Goal: Task Accomplishment & Management: Complete application form

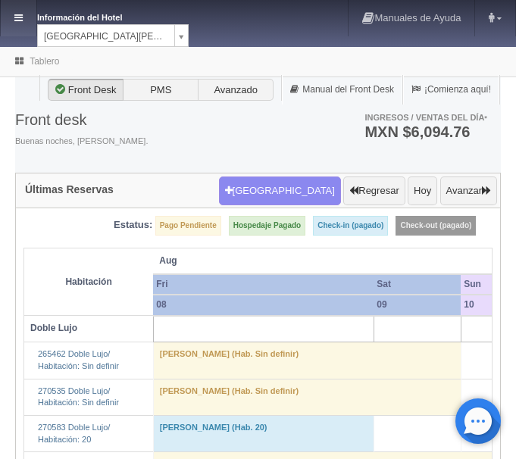
click at [23, 14] on icon at bounding box center [18, 18] width 8 height 10
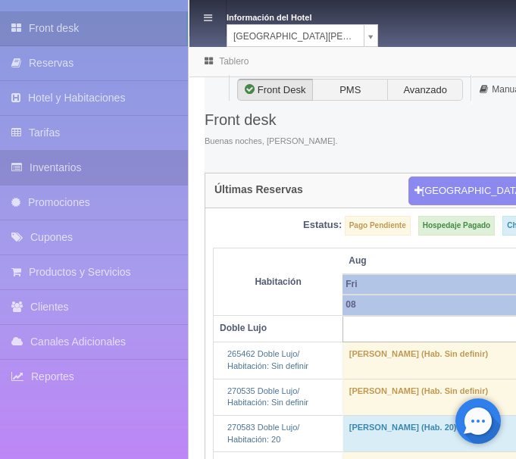
click at [62, 167] on link "Inventarios" at bounding box center [94, 168] width 188 height 34
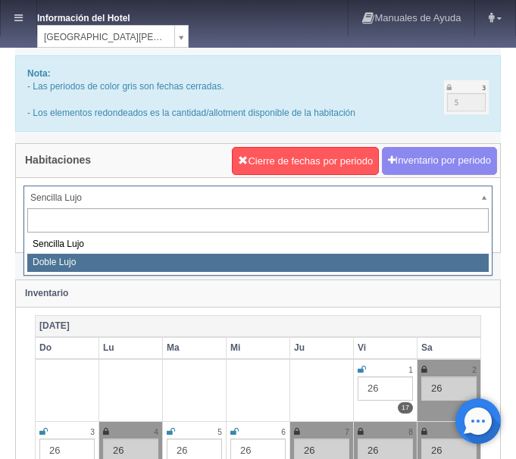
select select "577"
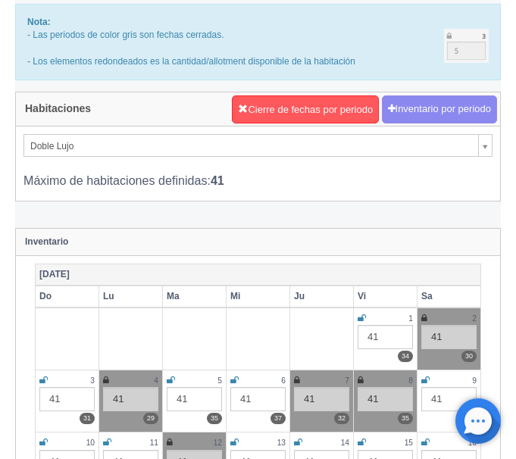
scroll to position [77, 0]
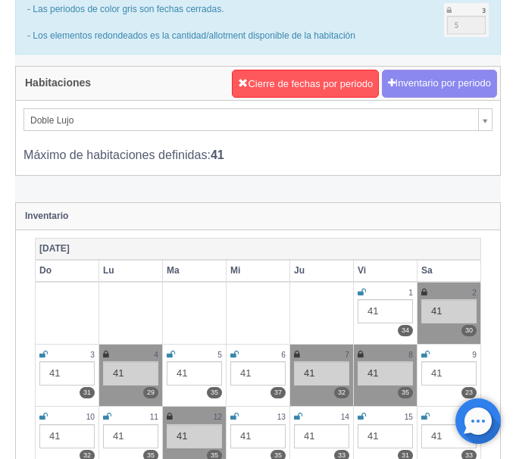
click at [427, 355] on icon at bounding box center [425, 354] width 8 height 9
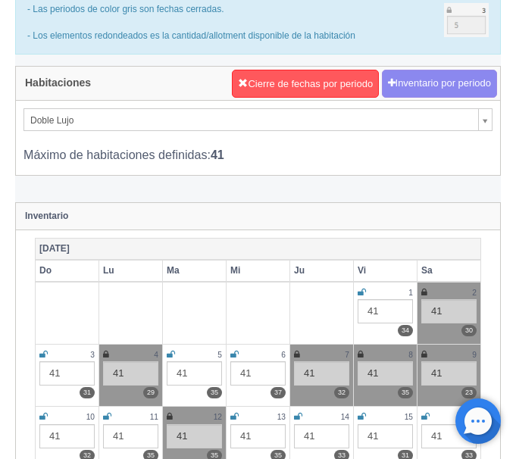
scroll to position [0, 0]
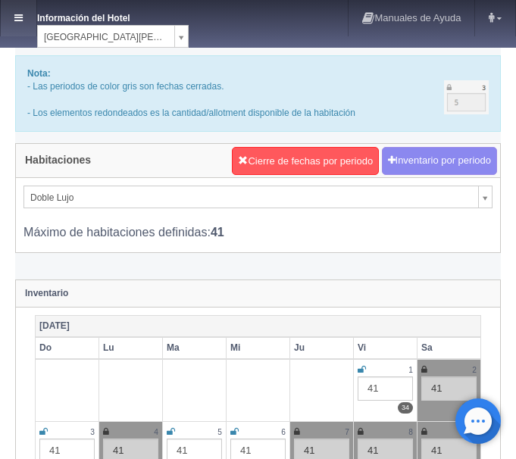
click at [20, 21] on icon at bounding box center [18, 18] width 8 height 10
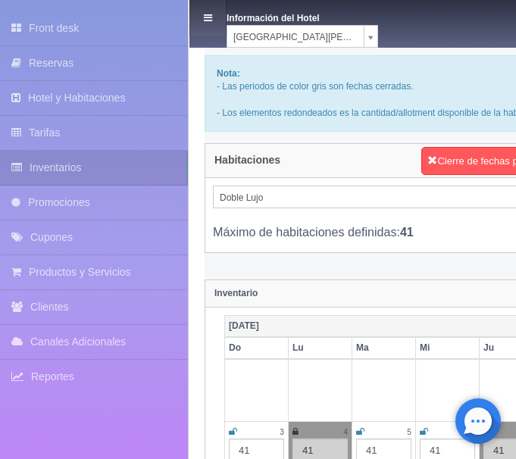
click at [207, 17] on icon at bounding box center [208, 18] width 8 height 10
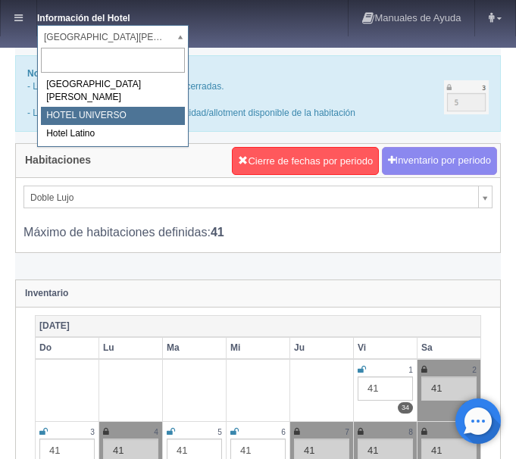
select select "358"
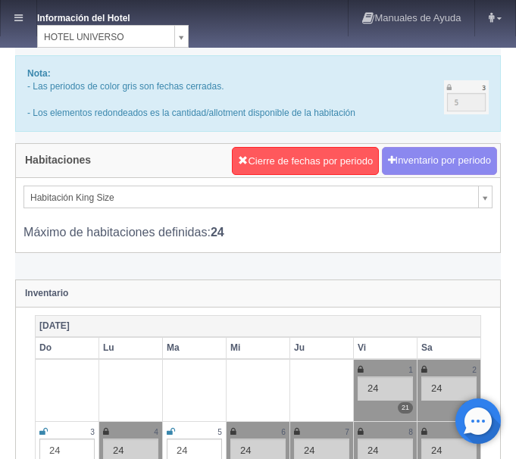
scroll to position [155, 0]
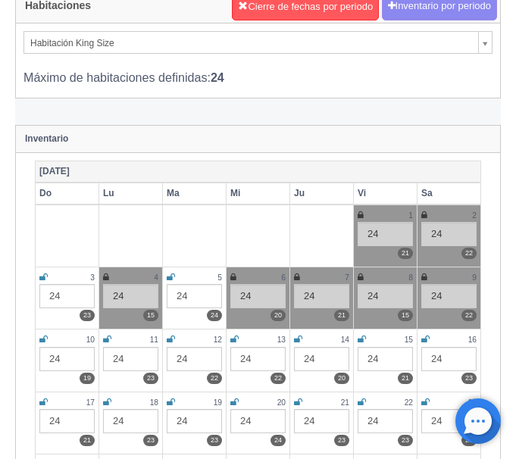
select select "583"
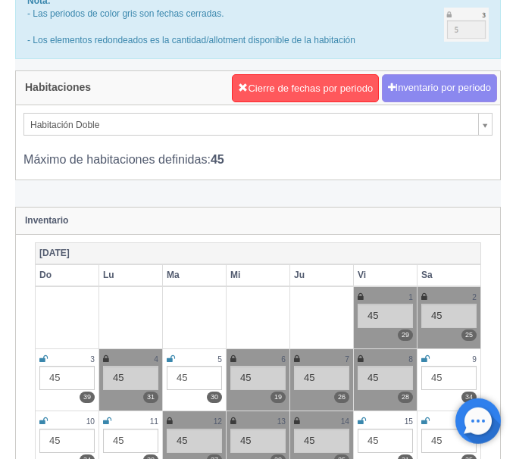
scroll to position [155, 0]
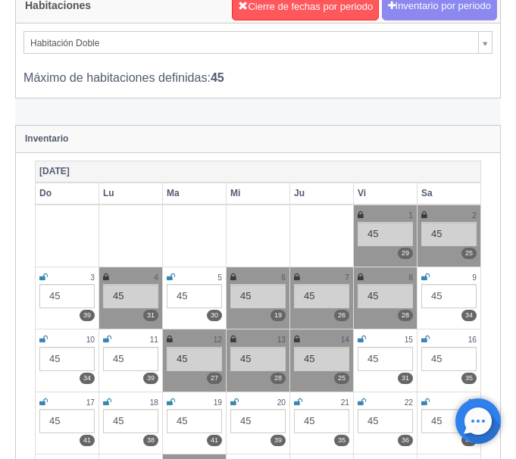
click at [427, 280] on icon at bounding box center [425, 277] width 8 height 9
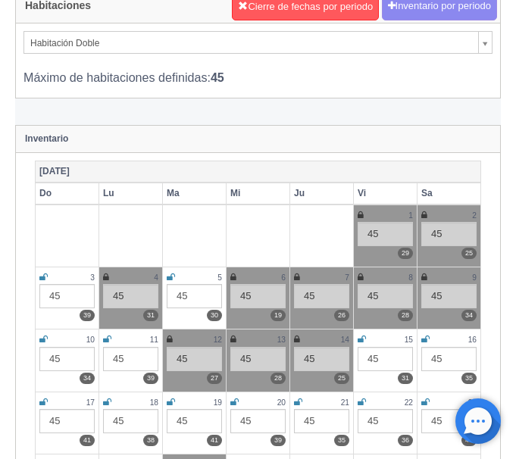
scroll to position [77, 0]
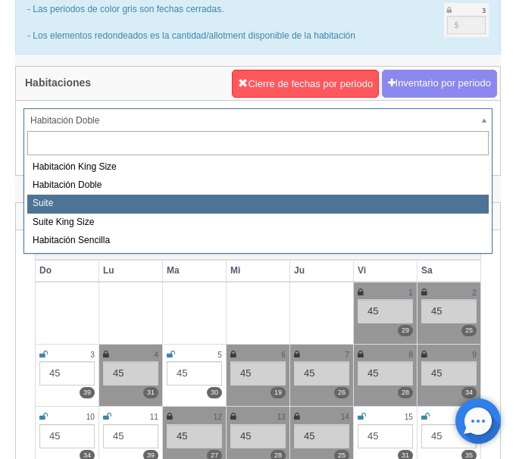
select select "584"
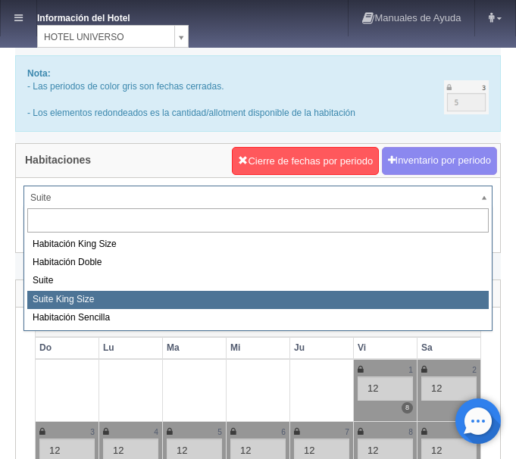
select select "588"
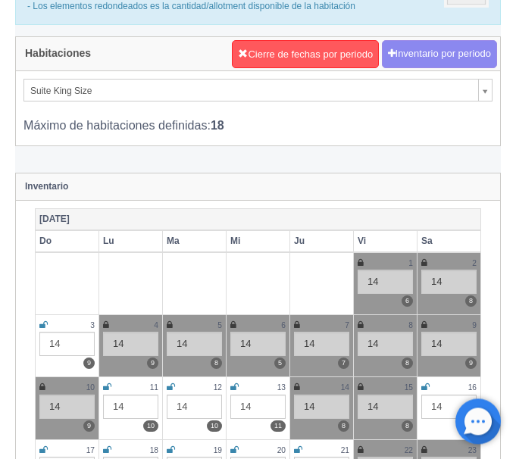
scroll to position [77, 0]
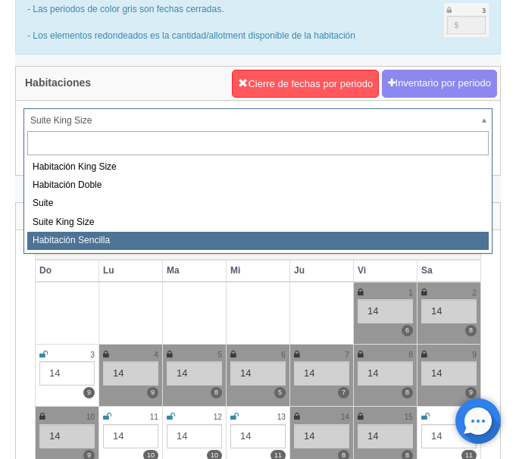
select select "2174"
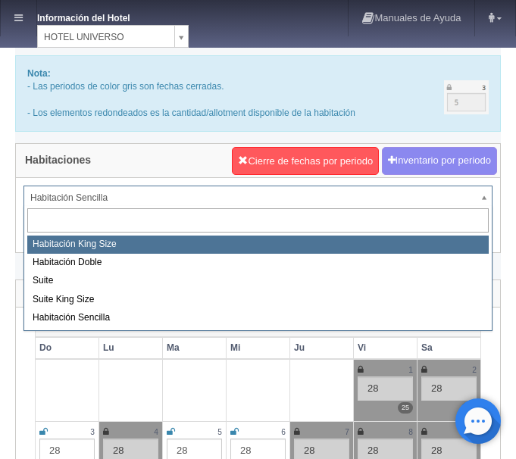
select select "582"
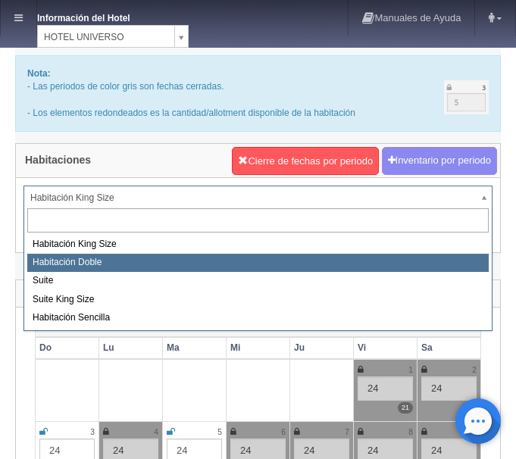
select select "583"
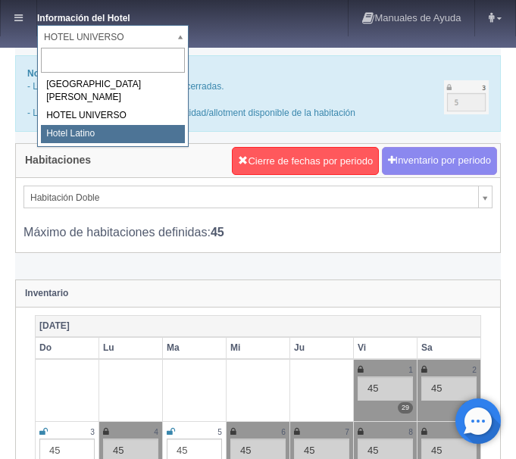
select select "625"
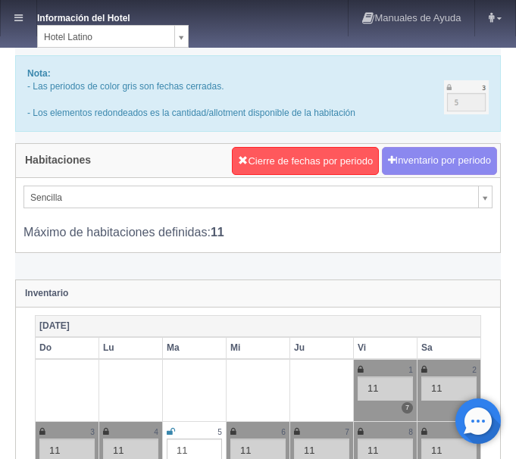
scroll to position [77, 0]
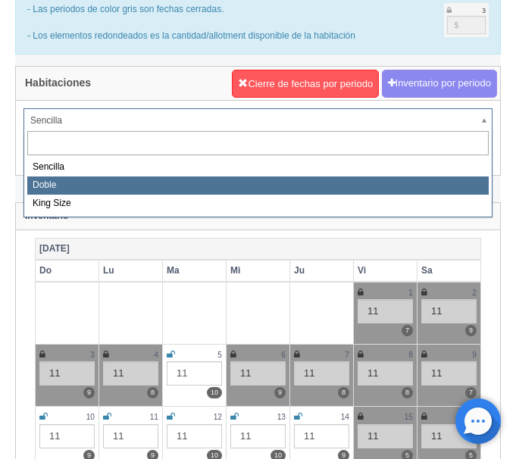
select select "2159"
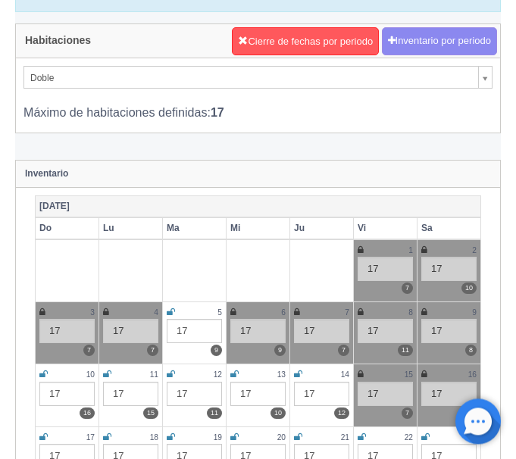
scroll to position [155, 0]
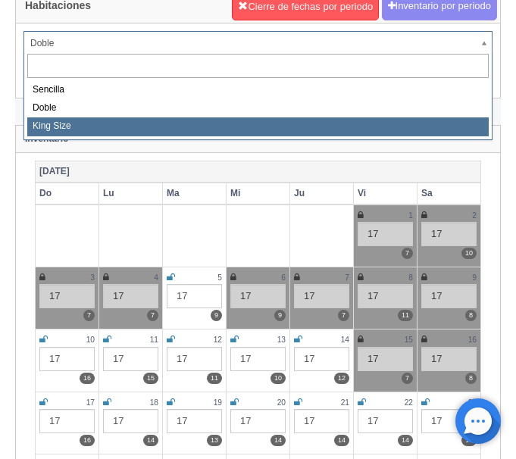
select select "2160"
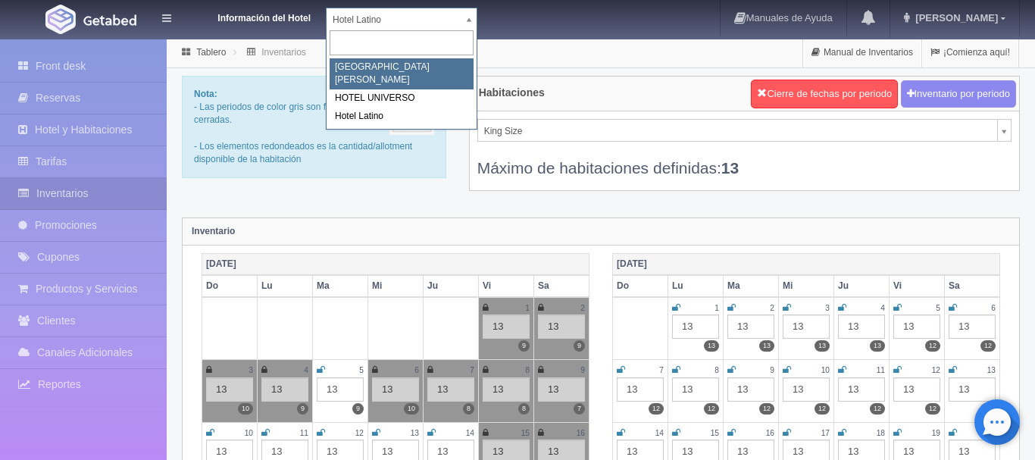
select select "357"
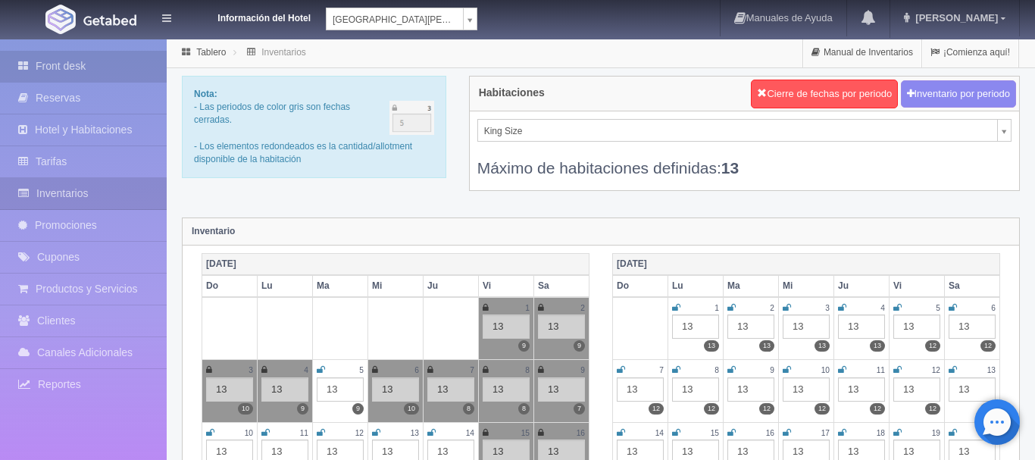
click at [40, 58] on link "Front desk" at bounding box center [83, 66] width 167 height 31
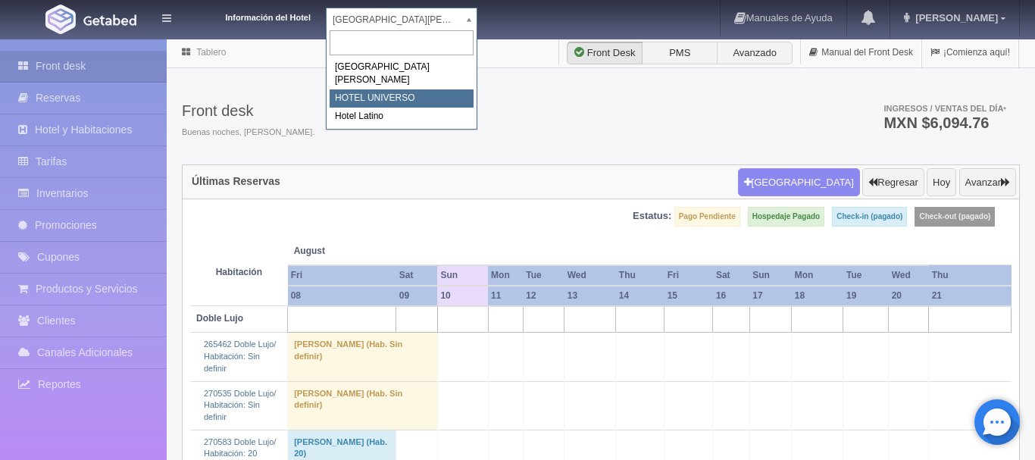
select select "358"
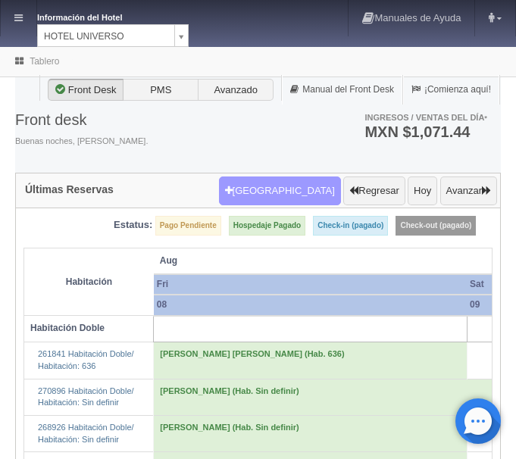
click at [277, 188] on button "Nueva Reserva" at bounding box center [280, 191] width 122 height 29
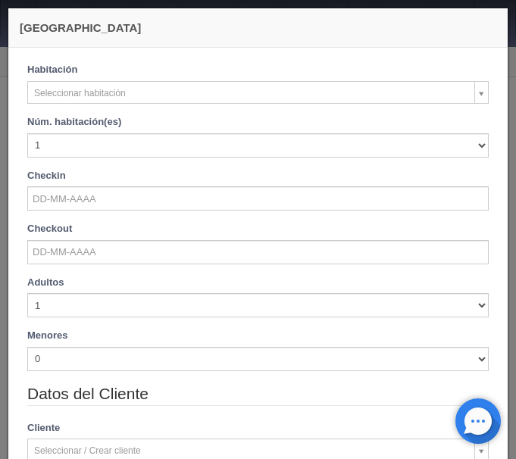
checkbox input "false"
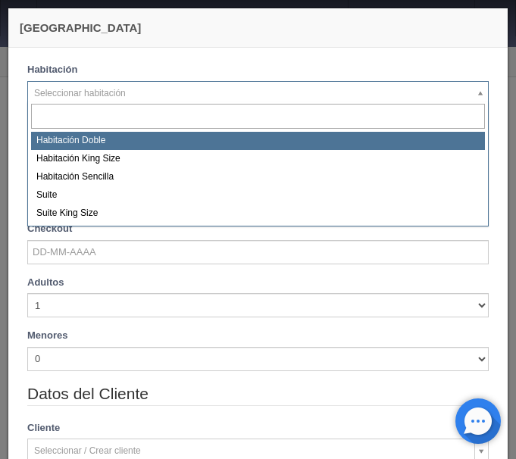
select select "583"
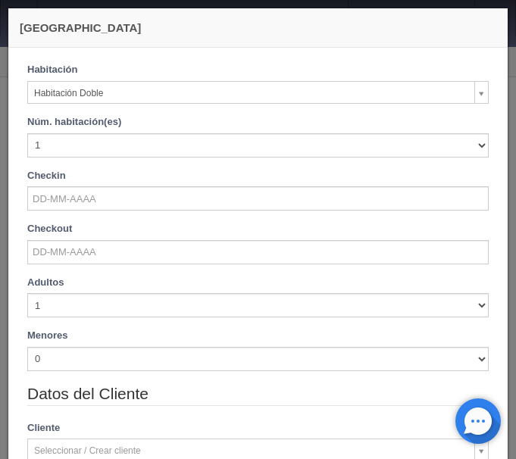
checkbox input "false"
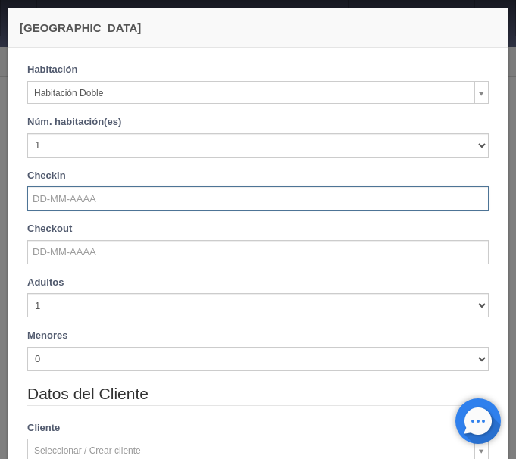
click at [89, 201] on input "text" at bounding box center [258, 198] width 462 height 24
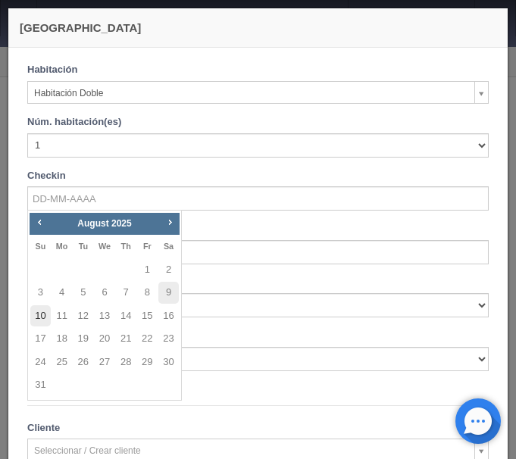
click at [37, 318] on link "10" at bounding box center [40, 316] width 20 height 22
type input "[DATE]"
checkbox input "false"
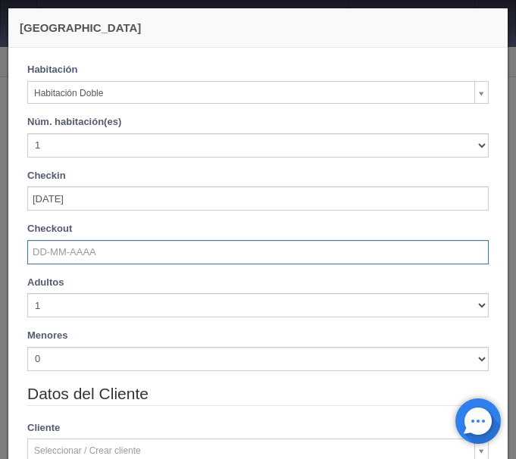
click at [74, 252] on input "text" at bounding box center [258, 252] width 462 height 24
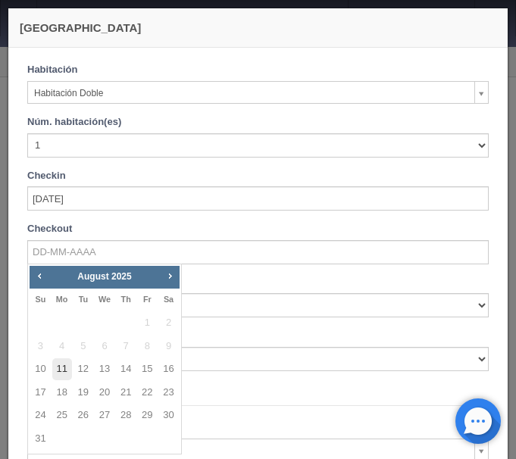
click at [58, 368] on link "11" at bounding box center [62, 369] width 20 height 22
type input "[DATE]"
checkbox input "false"
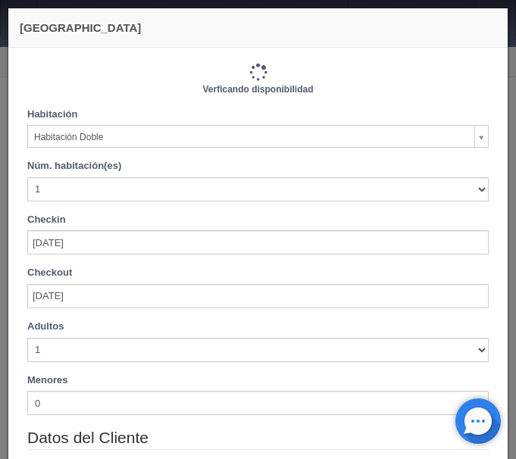
type input "1030.00"
checkbox input "false"
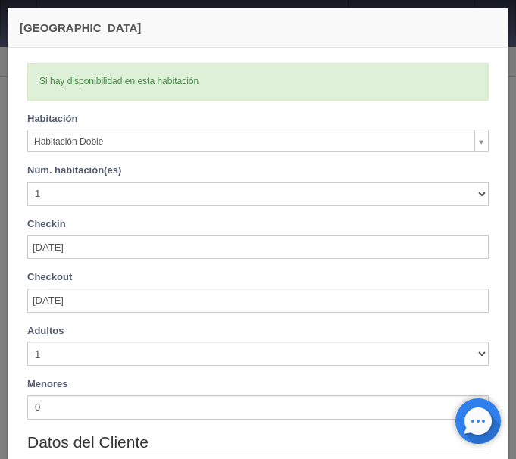
click at [89, 367] on div "Adultos 1 2 3 4 5 6 7 8 9 10 Menores 0 1 2 3 4 5 6 7 8 9 10 Edad menores 0 1 2 …" at bounding box center [258, 377] width 484 height 107
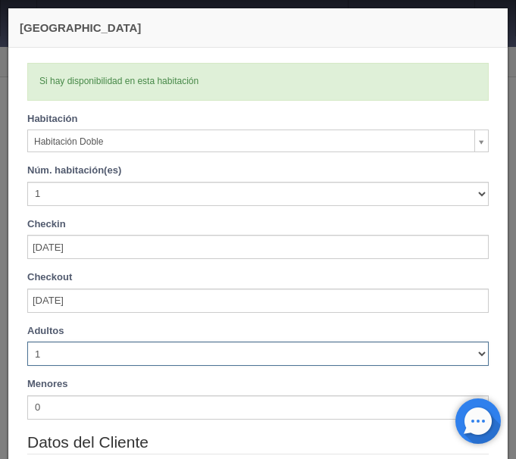
click at [27, 342] on select "1 2 3 4 5 6 7 8 9 10" at bounding box center [258, 354] width 462 height 24
select select "4"
click option "4" at bounding box center [0, 0] width 0 height 0
checkbox input "false"
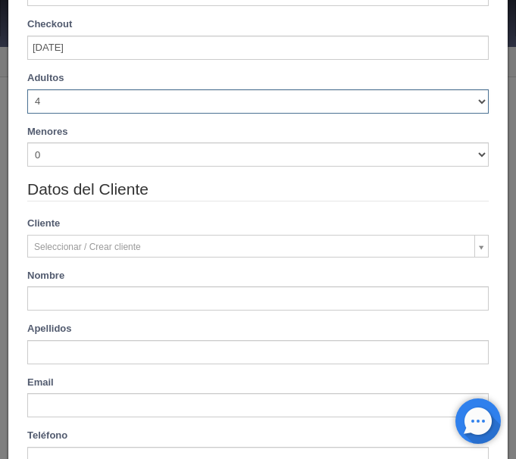
scroll to position [255, 0]
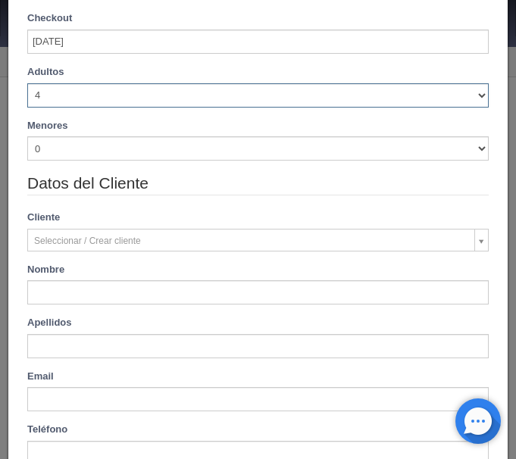
type input "1110.00"
checkbox input "false"
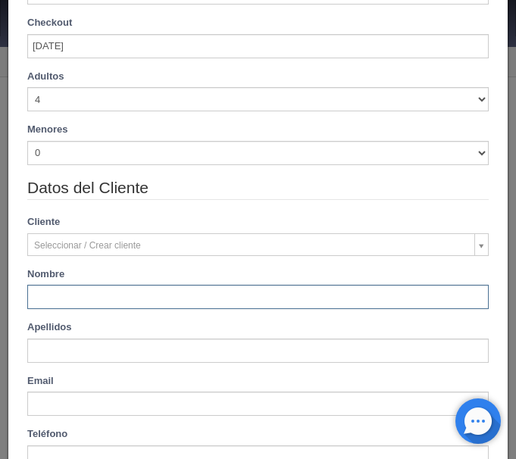
click at [104, 290] on input "text" at bounding box center [258, 297] width 462 height 24
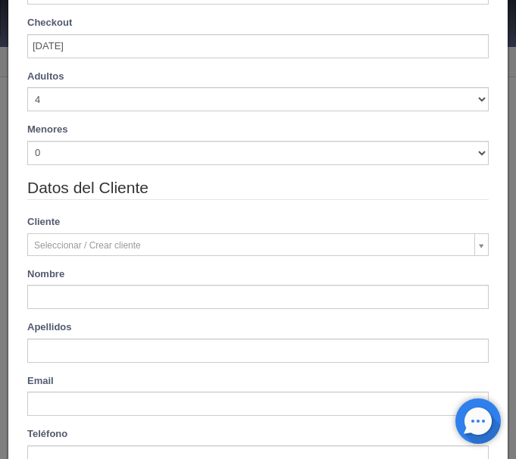
type input "[PERSON_NAME]"
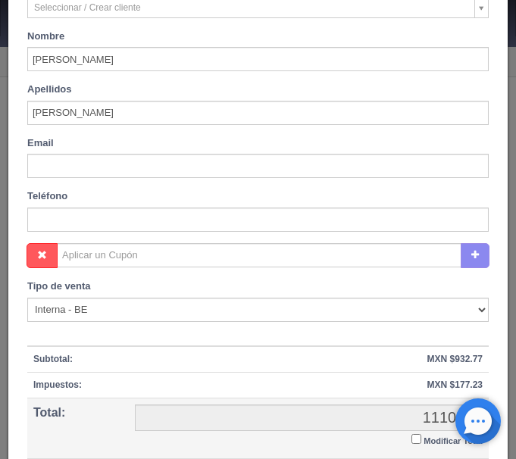
scroll to position [509, 0]
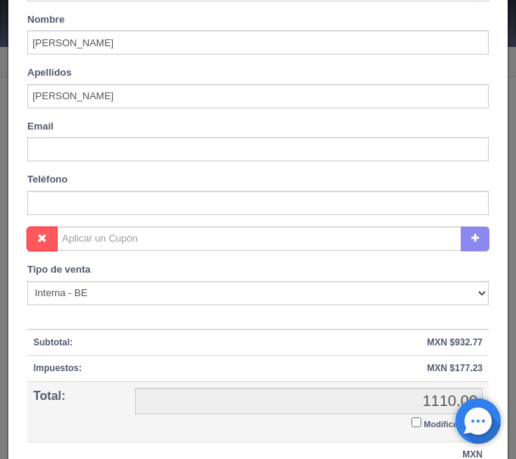
click at [415, 424] on input "Modificar Total" at bounding box center [417, 423] width 10 height 10
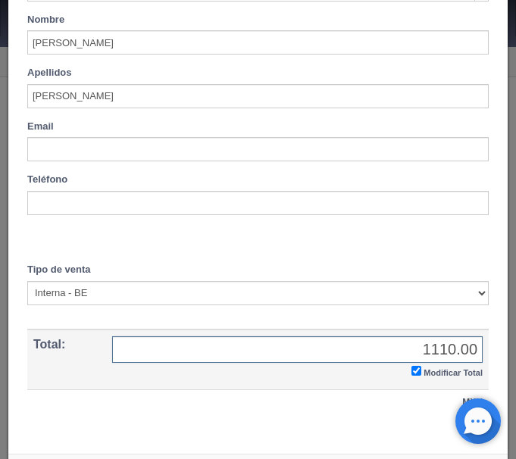
checkbox input "true"
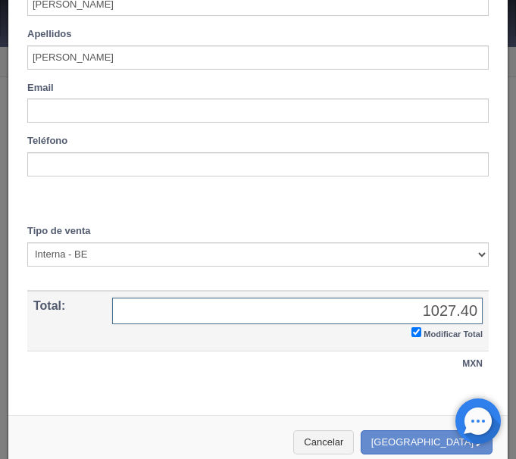
scroll to position [565, 0]
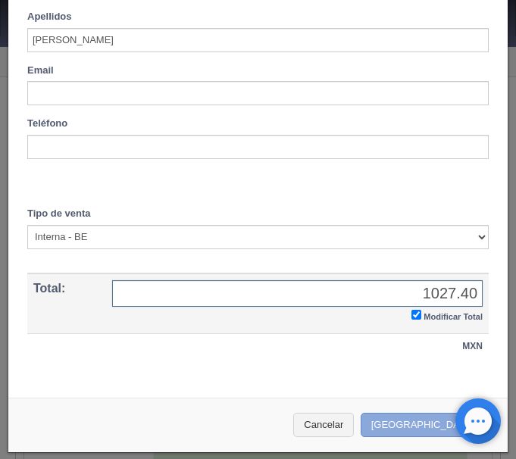
type input "1027.40"
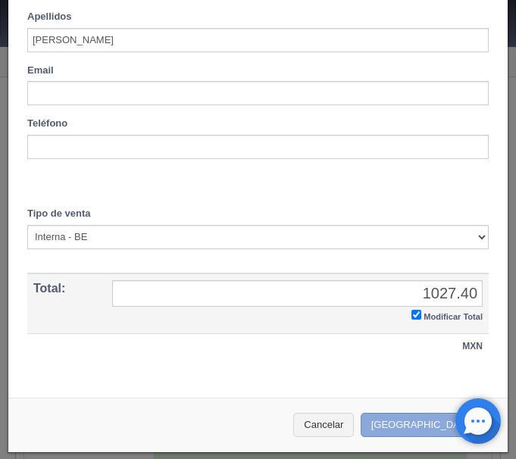
click at [422, 425] on button "Crear Reserva" at bounding box center [427, 425] width 132 height 25
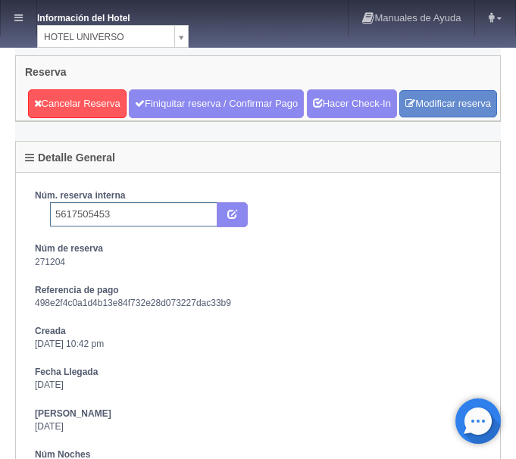
click at [162, 227] on input "5617505453" at bounding box center [133, 214] width 167 height 24
type input "5617505453 Booking"
click at [227, 228] on button "submit" at bounding box center [232, 215] width 31 height 26
click at [11, 22] on link at bounding box center [19, 18] width 36 height 36
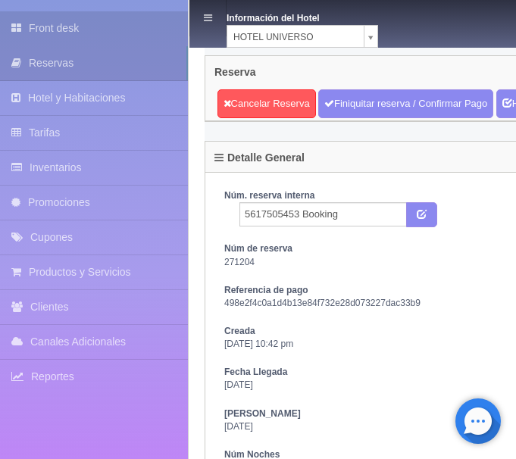
click at [62, 37] on link "Front desk" at bounding box center [94, 28] width 188 height 34
